Goal: Task Accomplishment & Management: Complete application form

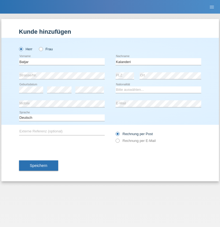
type input "Kalanderi"
select select "AT"
select select "C"
select select "08"
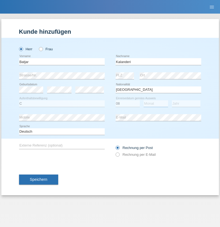
select select "02"
select select "2021"
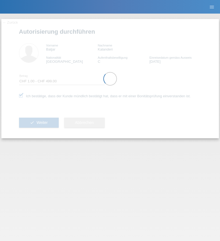
select select "1"
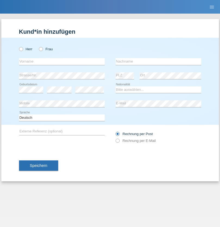
radio input "true"
click at [62, 61] on input "text" at bounding box center [62, 61] width 86 height 7
type input "elhame"
click at [158, 61] on input "text" at bounding box center [159, 61] width 86 height 7
type input "[DEMOGRAPHIC_DATA]"
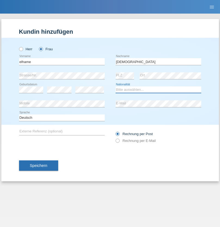
select select "XK"
select select "C"
select select "18"
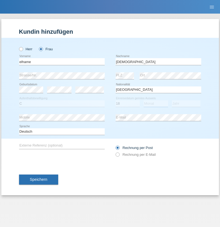
select select "09"
select select "1973"
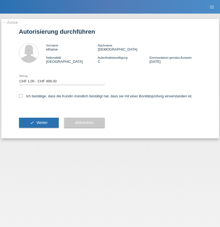
select select "1"
checkbox input "true"
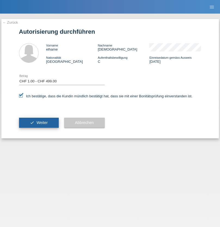
click at [39, 123] on span "Weiter" at bounding box center [41, 123] width 11 height 4
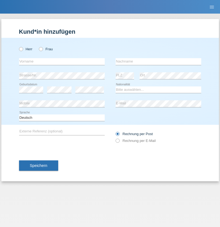
radio input "true"
click at [62, 61] on input "text" at bounding box center [62, 61] width 86 height 7
type input "Mentor"
click at [158, 61] on input "text" at bounding box center [159, 61] width 86 height 7
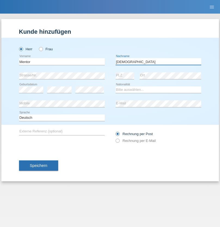
type input "[DEMOGRAPHIC_DATA]"
select select "XK"
select select "C"
select select "25"
select select "05"
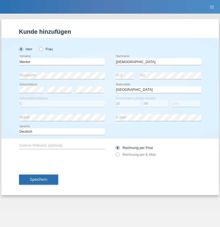
select select "1971"
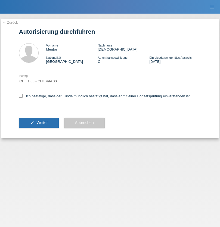
select select "1"
checkbox input "true"
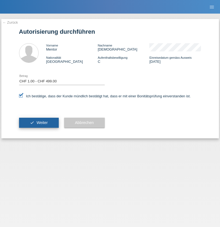
click at [39, 123] on span "Weiter" at bounding box center [41, 123] width 11 height 4
